Goal: Task Accomplishment & Management: Complete application form

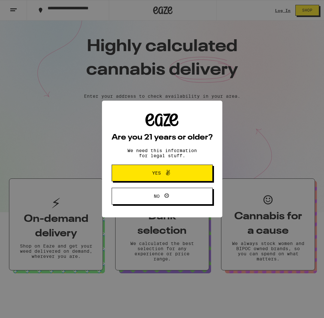
click at [158, 175] on span "Yes" at bounding box center [156, 173] width 9 height 5
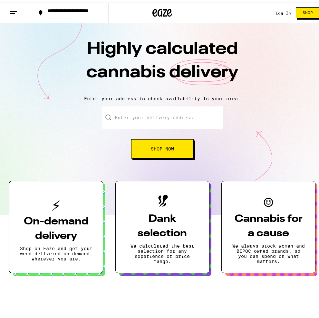
click at [117, 114] on input "Enter your delivery address" at bounding box center [162, 115] width 121 height 23
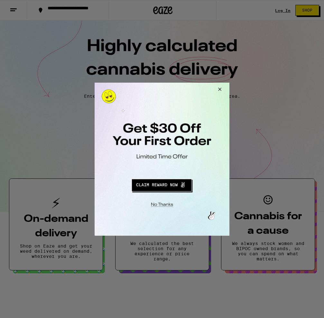
click at [177, 185] on button "Redirect to URL" at bounding box center [162, 183] width 112 height 15
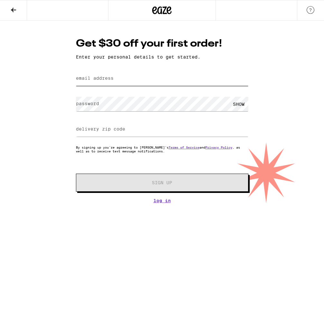
click at [119, 79] on input "email address" at bounding box center [162, 78] width 172 height 14
type input "[EMAIL_ADDRESS][DOMAIN_NAME]"
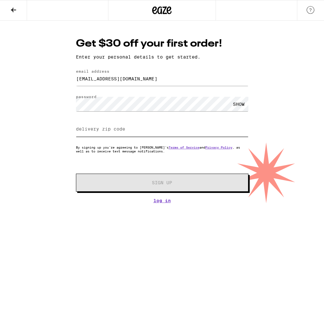
click at [131, 130] on input "delivery zip code" at bounding box center [162, 129] width 172 height 14
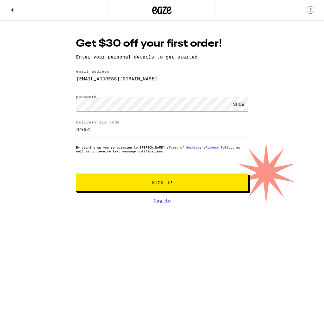
type input "34652"
click at [135, 187] on button "Sign Up" at bounding box center [162, 183] width 172 height 18
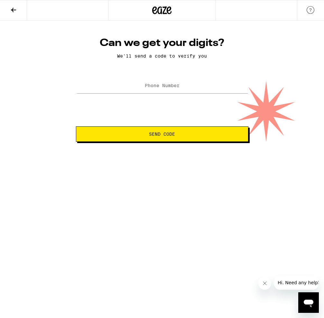
click at [146, 87] on label "Phone Number" at bounding box center [162, 85] width 35 height 5
type input "[PHONE_NUMBER]"
click at [187, 137] on button "Send Code" at bounding box center [162, 133] width 172 height 15
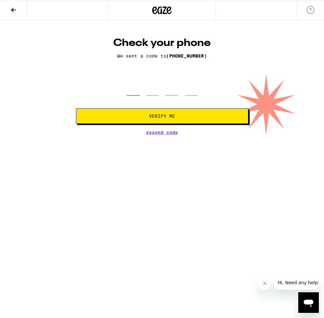
click at [138, 94] on input "tel" at bounding box center [133, 86] width 13 height 19
type input "1"
type input "4"
type input "2"
type input "4"
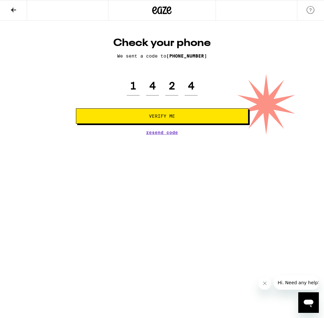
click at [159, 117] on span "Verify Me" at bounding box center [162, 116] width 26 height 5
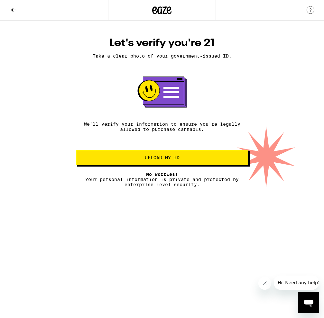
click at [179, 160] on span "Upload my ID" at bounding box center [162, 157] width 35 height 5
